Goal: Navigation & Orientation: Go to known website

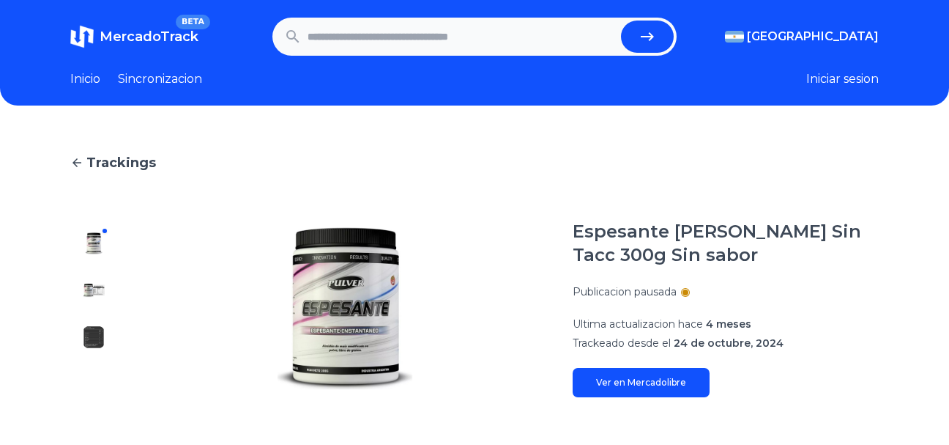
click at [837, 76] on button "Iniciar sesion" at bounding box center [842, 79] width 73 height 18
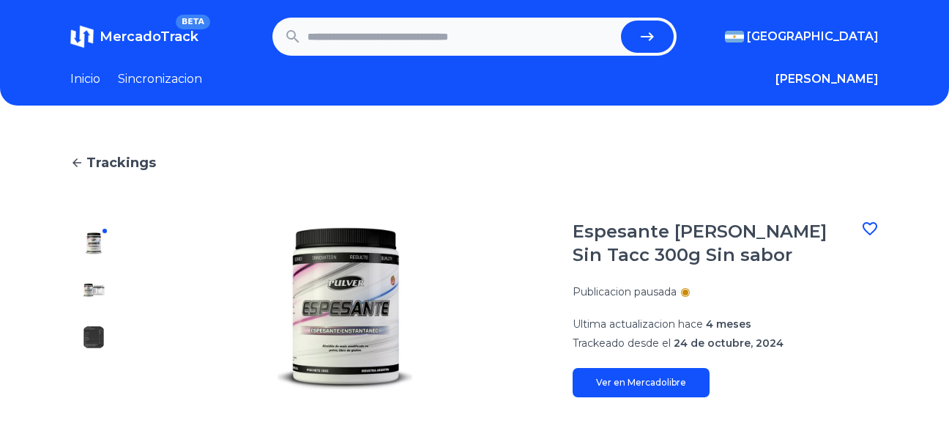
click at [169, 75] on link "Sincronizacion" at bounding box center [160, 79] width 84 height 18
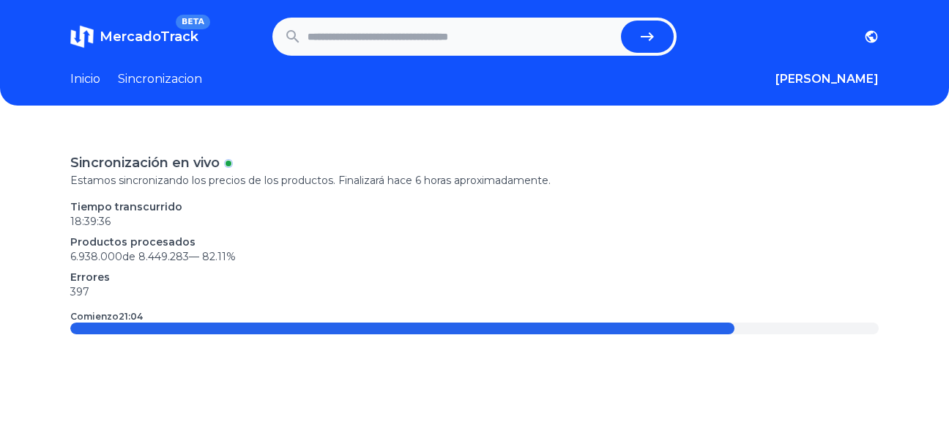
click at [81, 74] on link "Inicio" at bounding box center [85, 79] width 30 height 18
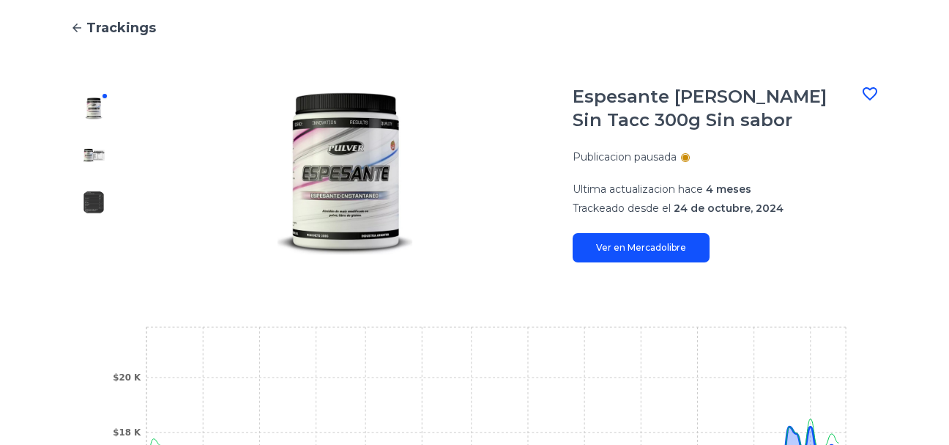
scroll to position [128, 0]
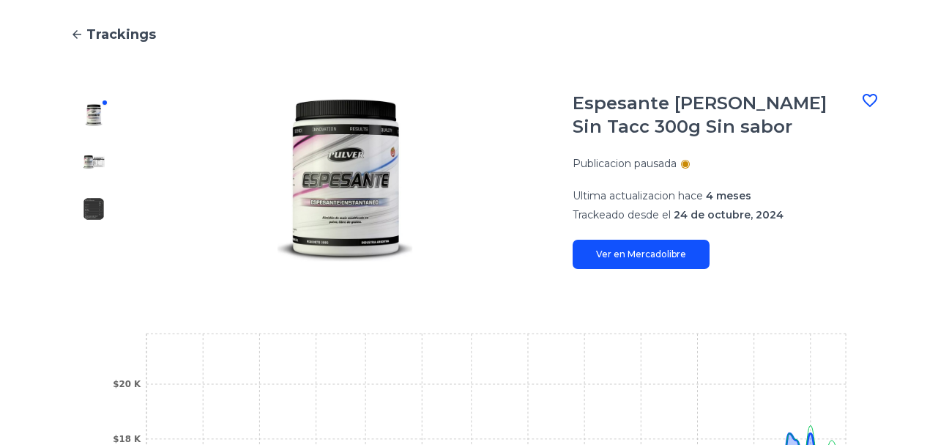
click at [642, 253] on link "Ver en Mercadolibre" at bounding box center [641, 254] width 137 height 29
